Goal: Information Seeking & Learning: Learn about a topic

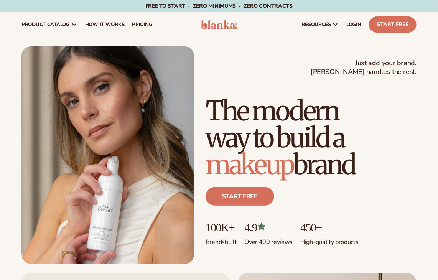
click at [136, 21] on span "pricing" at bounding box center [142, 24] width 20 height 6
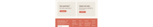
scroll to position [954, 0]
